Goal: Task Accomplishment & Management: Manage account settings

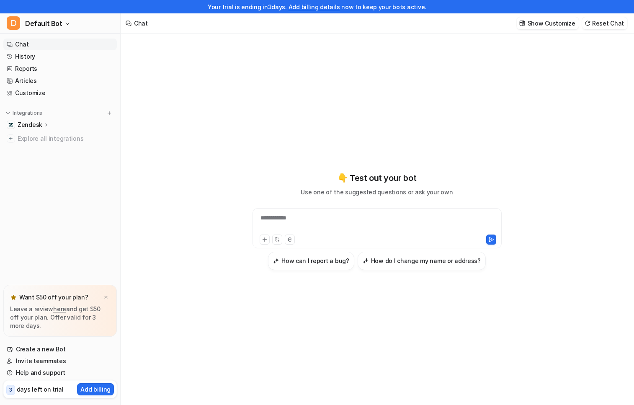
click at [39, 126] on p "Zendesk" at bounding box center [30, 125] width 25 height 8
click at [41, 136] on p "Overview" at bounding box center [37, 137] width 27 height 8
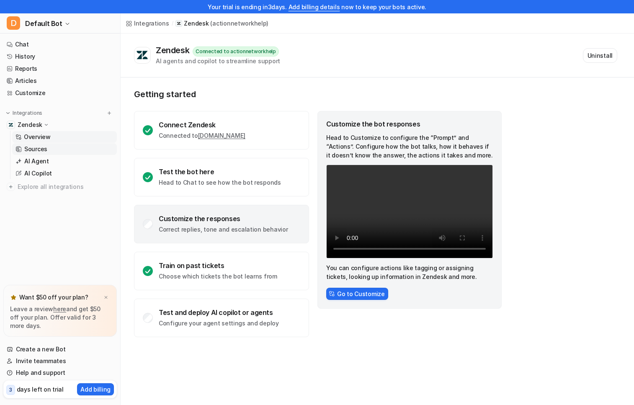
click at [41, 149] on p "Sources" at bounding box center [35, 149] width 23 height 8
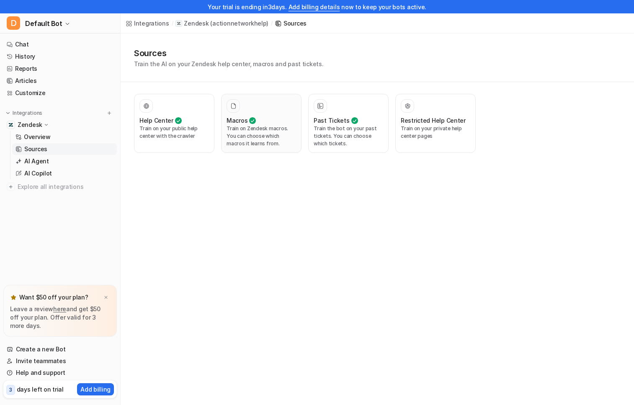
click at [268, 137] on p "Train on Zendesk macros. You can choose which macros it learns from." at bounding box center [260, 136] width 69 height 23
click at [181, 137] on p "Train on your public help center with the crawler" at bounding box center [173, 132] width 69 height 15
click at [50, 184] on span "Explore all integrations" at bounding box center [66, 186] width 96 height 13
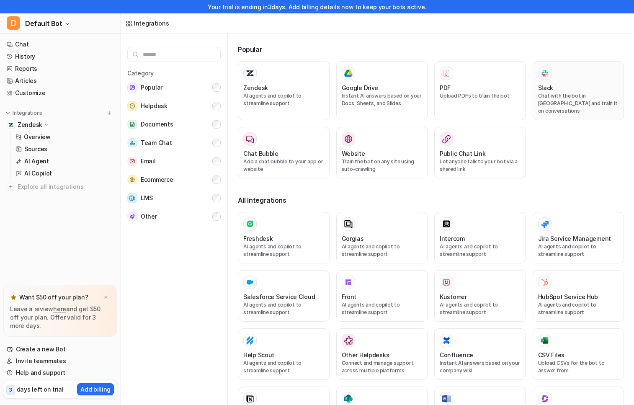
click at [573, 84] on div "Slack" at bounding box center [578, 87] width 81 height 9
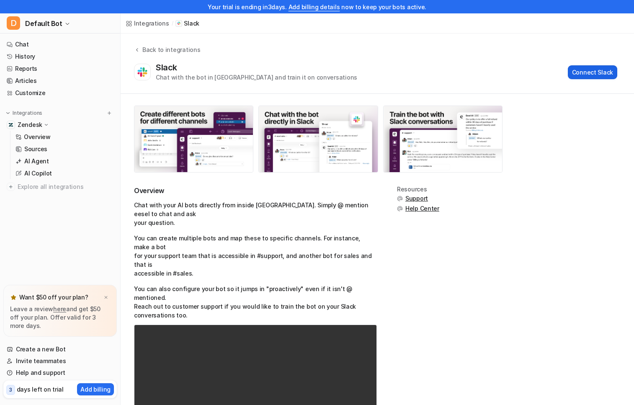
click at [593, 73] on button "Connect Slack" at bounding box center [592, 72] width 49 height 14
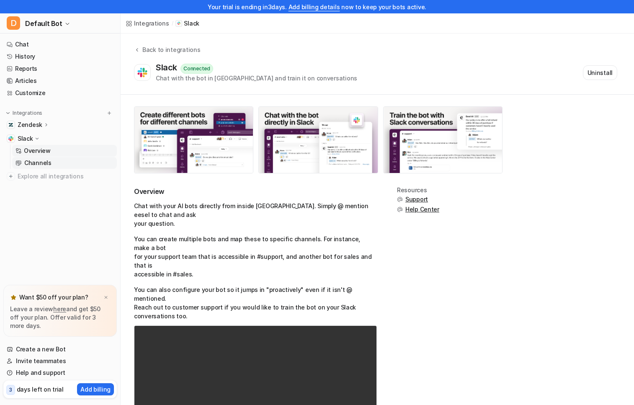
click at [43, 159] on p "Channels" at bounding box center [37, 163] width 27 height 8
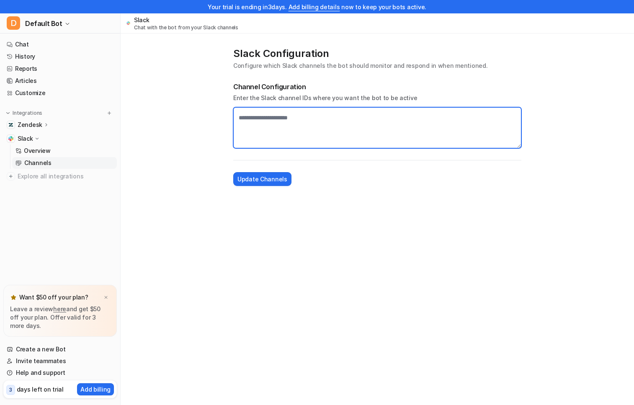
click at [306, 119] on textarea at bounding box center [377, 127] width 288 height 41
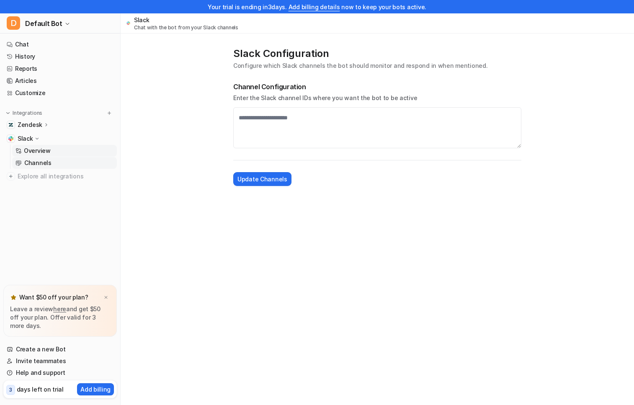
click at [39, 152] on p "Overview" at bounding box center [37, 151] width 27 height 8
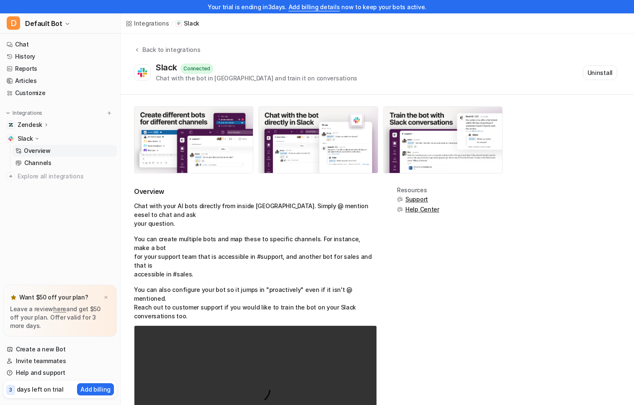
click at [36, 124] on p "Zendesk" at bounding box center [30, 125] width 25 height 8
click at [50, 162] on link "AI Agent" at bounding box center [64, 161] width 105 height 12
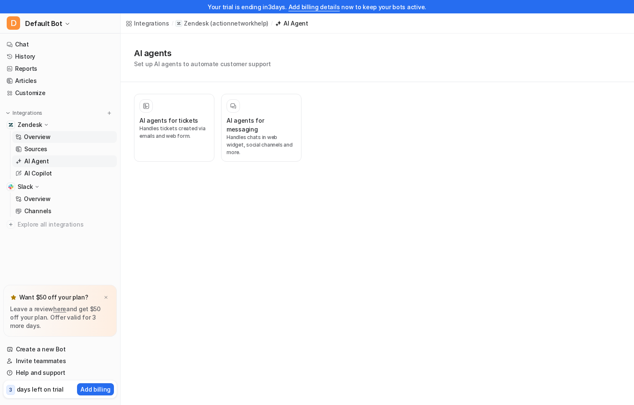
click at [36, 135] on p "Overview" at bounding box center [37, 137] width 27 height 8
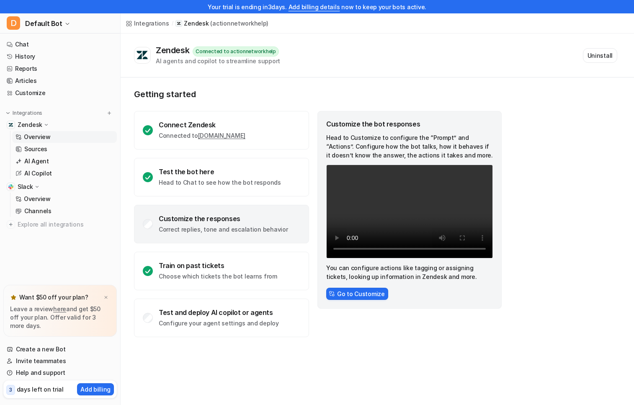
click at [252, 223] on div "Customize the responses Correct replies, tone and escalation behavior" at bounding box center [223, 223] width 129 height 19
click at [356, 291] on button "Go to Customize" at bounding box center [357, 294] width 62 height 12
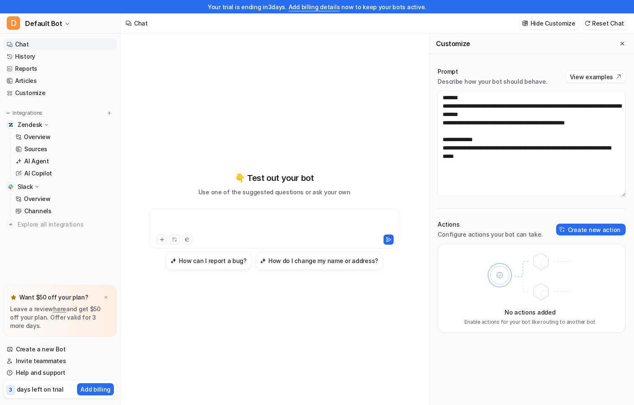
click at [257, 223] on div at bounding box center [274, 222] width 245 height 19
click at [388, 237] on icon at bounding box center [389, 240] width 6 height 6
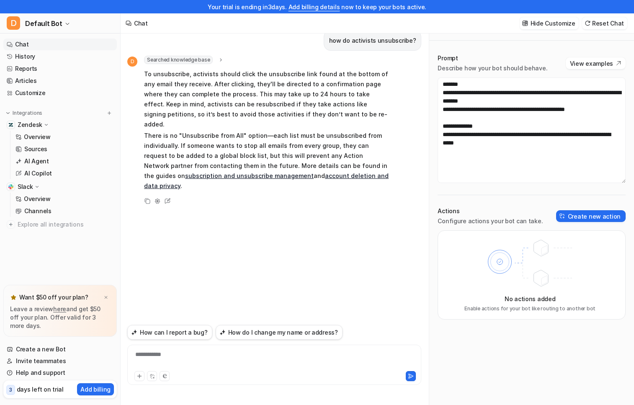
click at [242, 358] on div "**********" at bounding box center [274, 359] width 290 height 19
click at [32, 81] on link "Articles" at bounding box center [59, 81] width 113 height 12
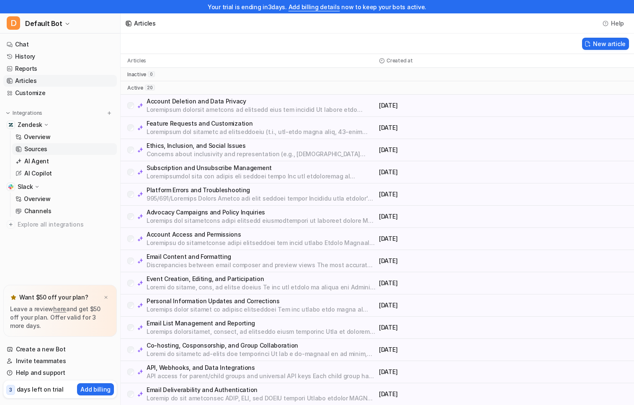
click at [41, 151] on p "Sources" at bounding box center [35, 149] width 23 height 8
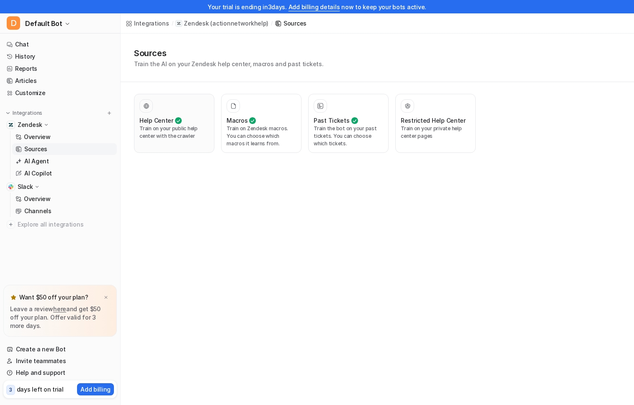
click at [182, 130] on p "Train on your public help center with the crawler" at bounding box center [173, 132] width 69 height 15
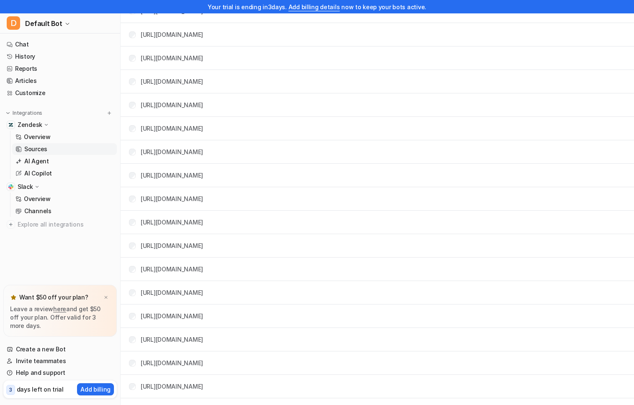
scroll to position [495, 0]
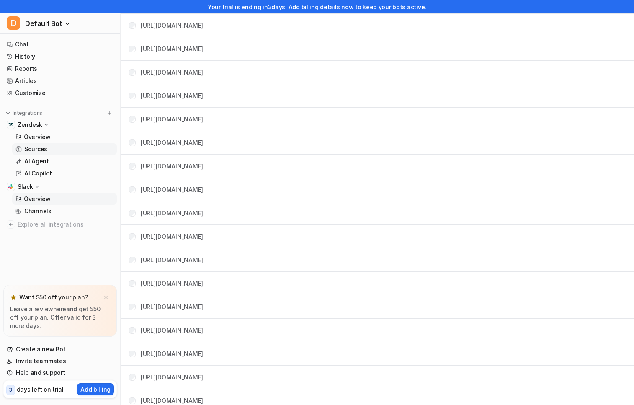
click at [28, 196] on p "Overview" at bounding box center [37, 199] width 27 height 8
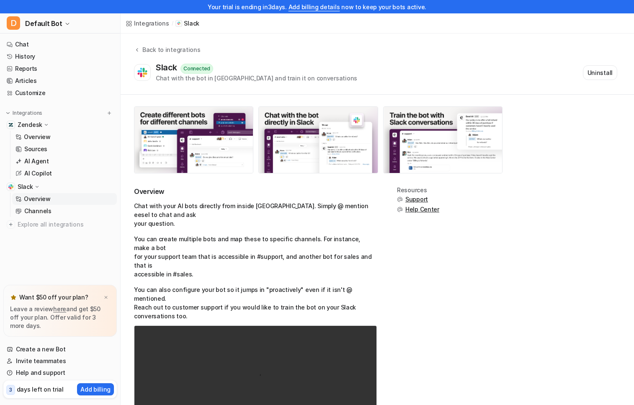
scroll to position [44, 0]
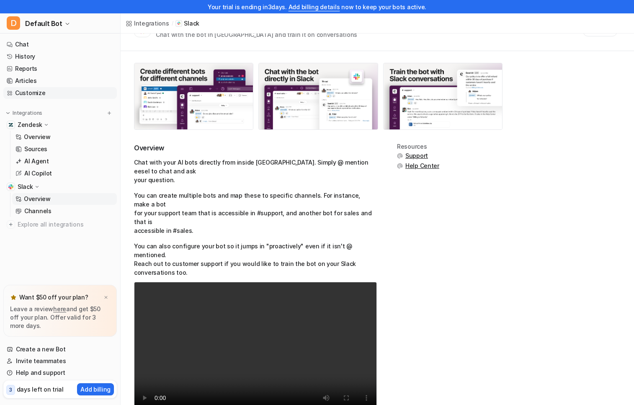
click at [42, 97] on link "Customize" at bounding box center [59, 93] width 113 height 12
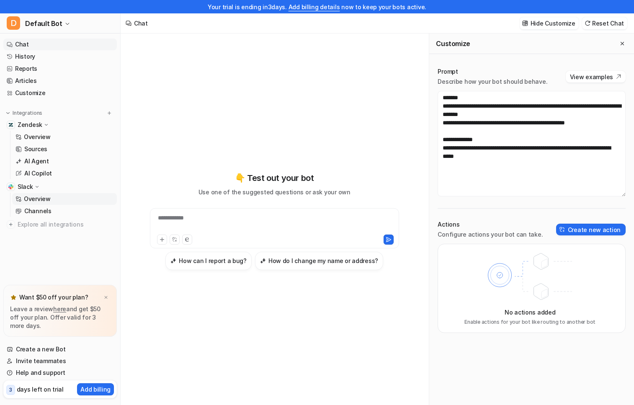
scroll to position [13, 0]
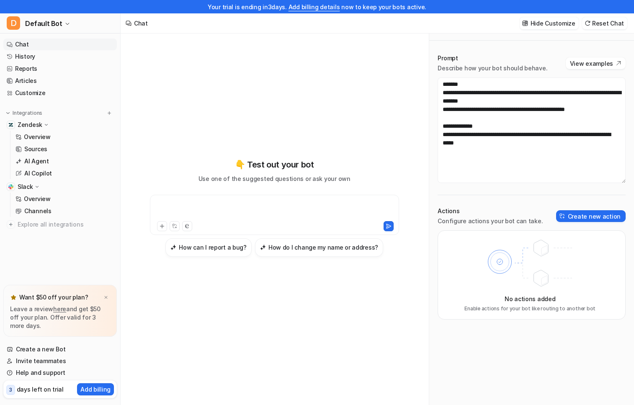
click at [264, 216] on div at bounding box center [274, 209] width 245 height 19
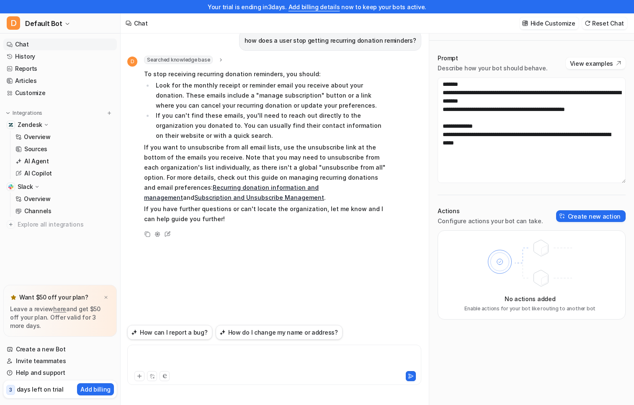
click at [246, 357] on div at bounding box center [274, 359] width 290 height 19
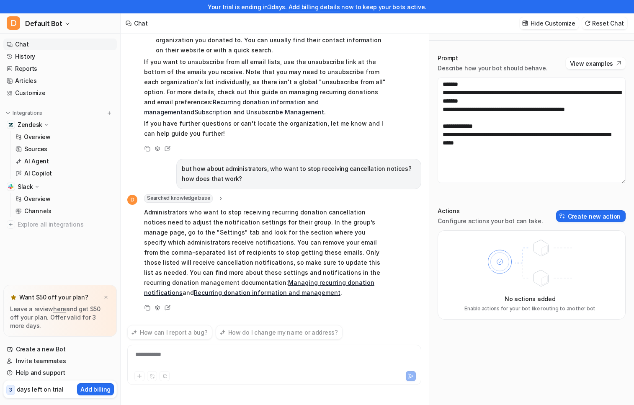
scroll to position [87, 0]
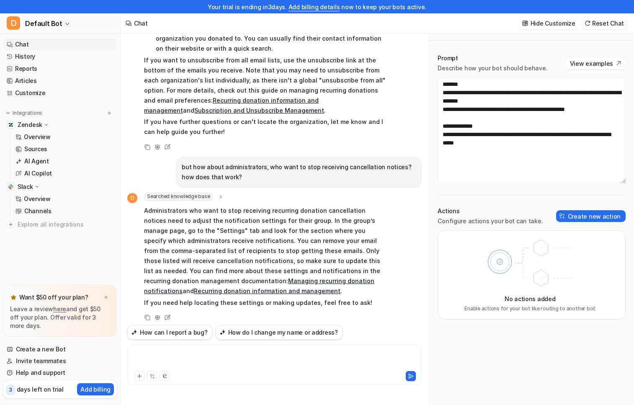
click at [181, 352] on div at bounding box center [274, 359] width 290 height 19
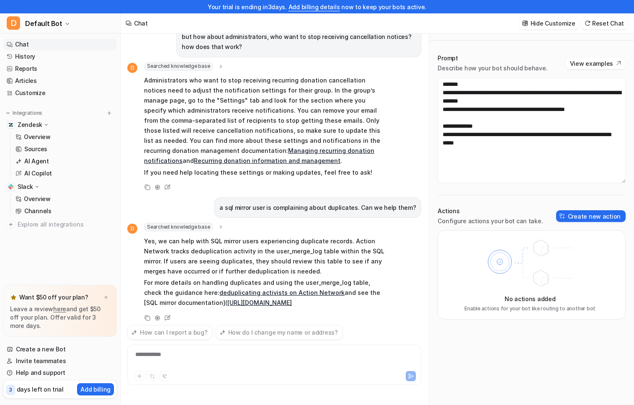
scroll to position [229, 0]
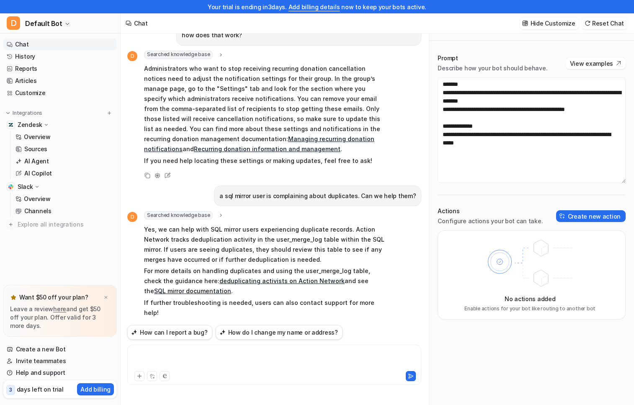
click at [242, 360] on div at bounding box center [274, 359] width 290 height 19
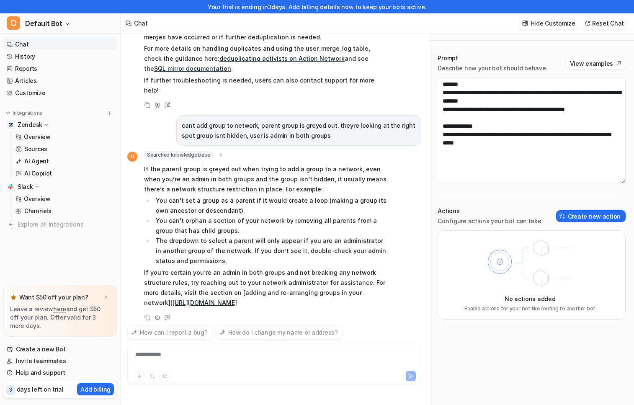
scroll to position [442, 0]
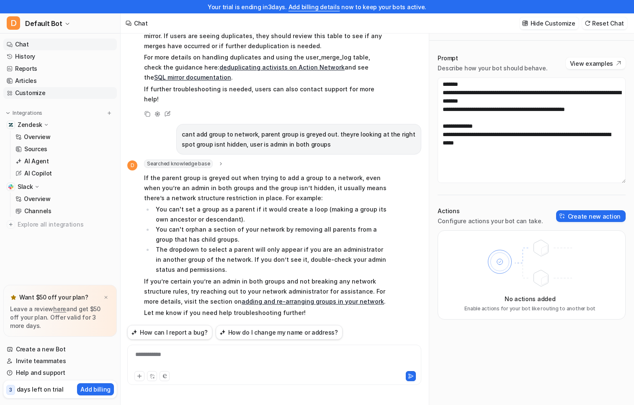
click at [38, 90] on link "Customize" at bounding box center [59, 93] width 113 height 12
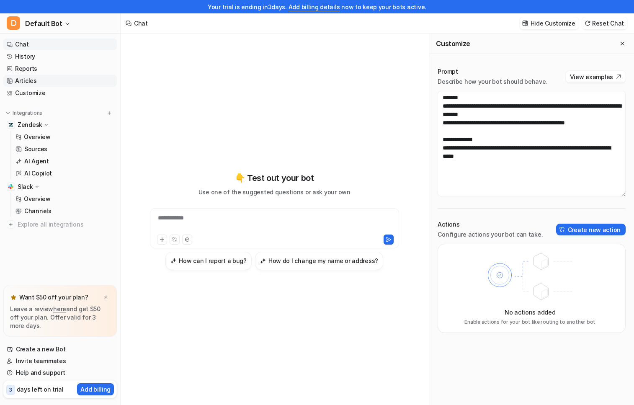
click at [32, 77] on link "Articles" at bounding box center [59, 81] width 113 height 12
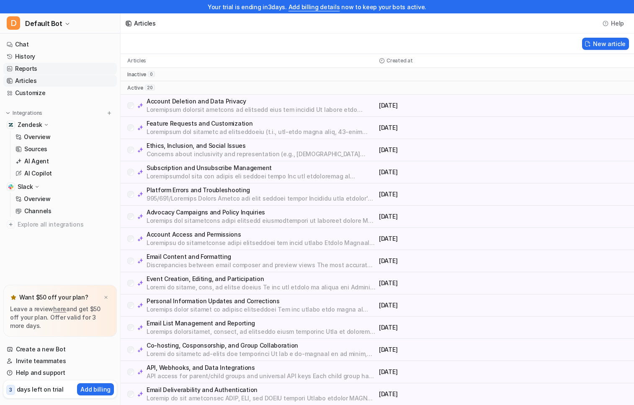
click at [30, 70] on link "Reports" at bounding box center [59, 69] width 113 height 12
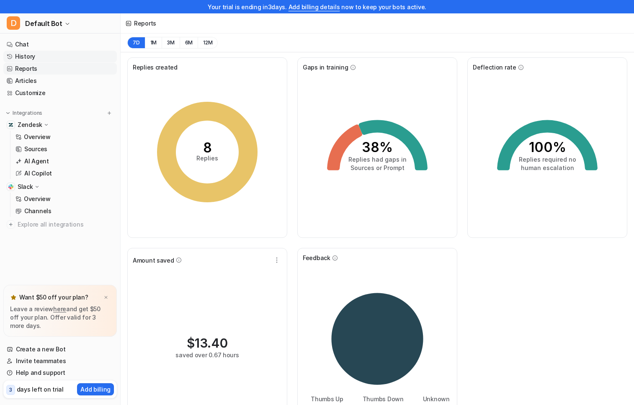
click at [26, 54] on link "History" at bounding box center [59, 57] width 113 height 12
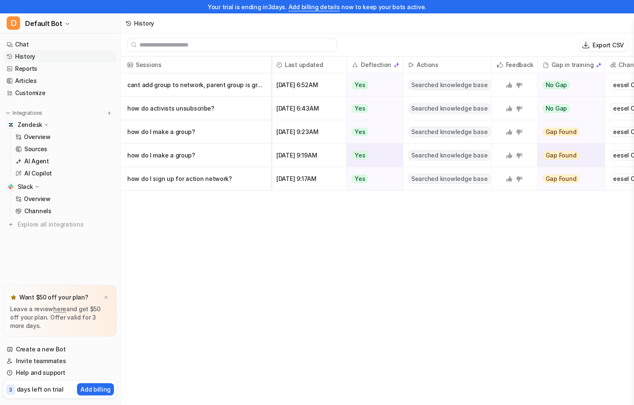
click at [176, 153] on p "how do I make a group?" at bounding box center [195, 155] width 137 height 23
